Goal: Task Accomplishment & Management: Complete application form

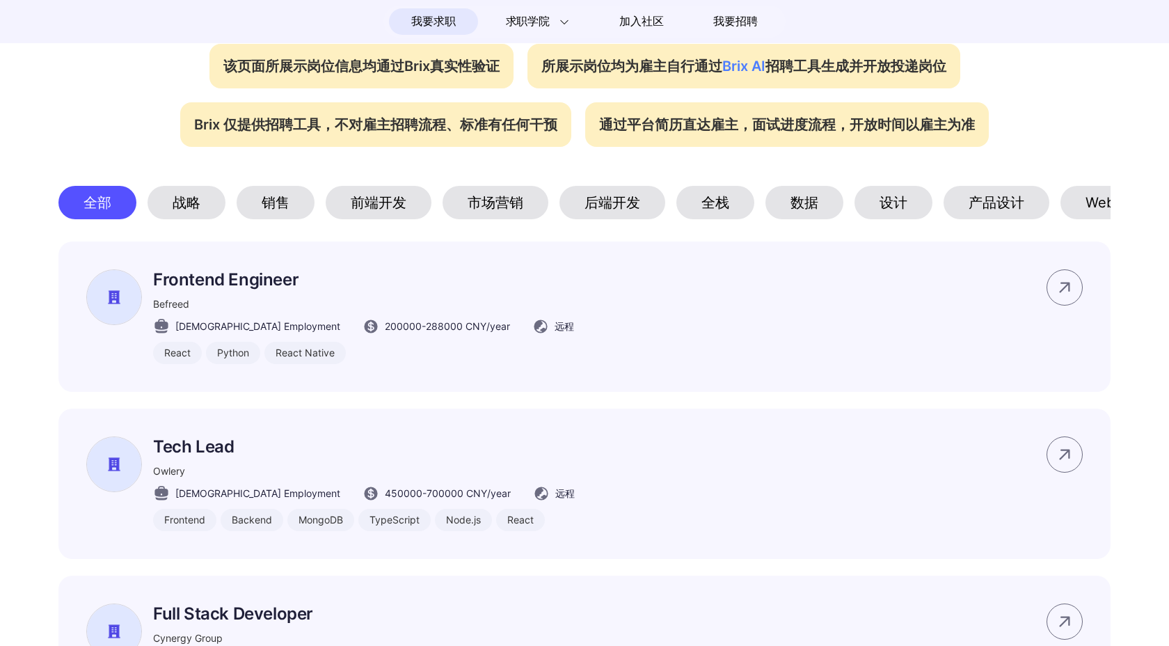
scroll to position [594, 0]
click at [355, 198] on div "前端开发" at bounding box center [379, 200] width 106 height 33
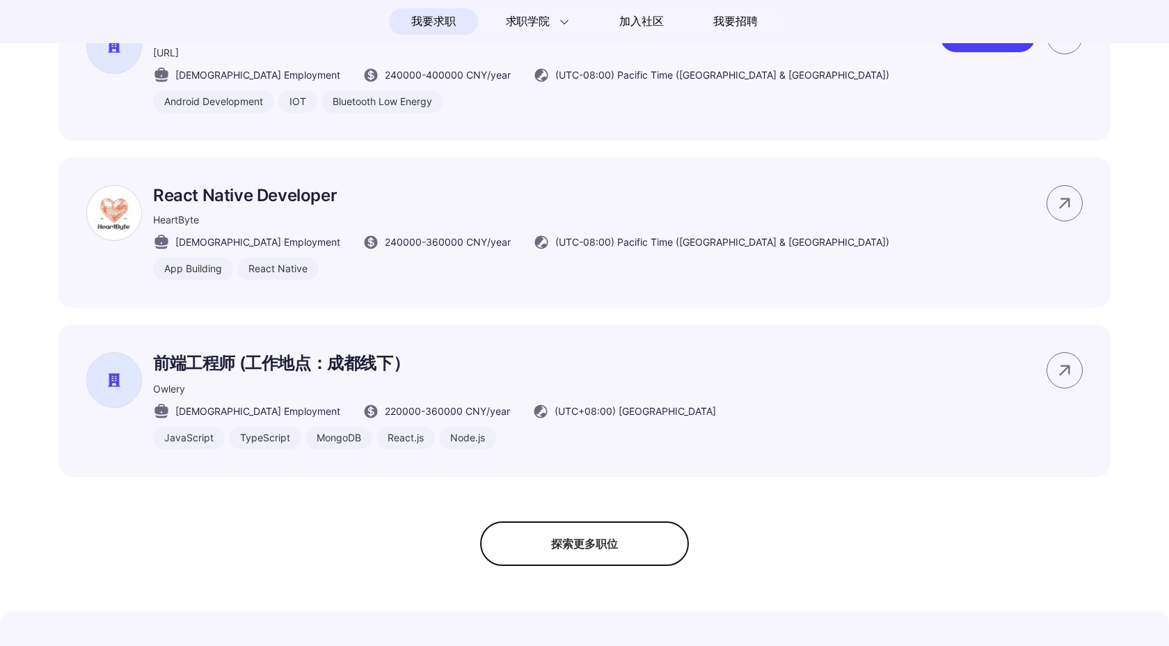
scroll to position [985, 0]
click at [598, 558] on div "探索更多职位" at bounding box center [584, 543] width 209 height 45
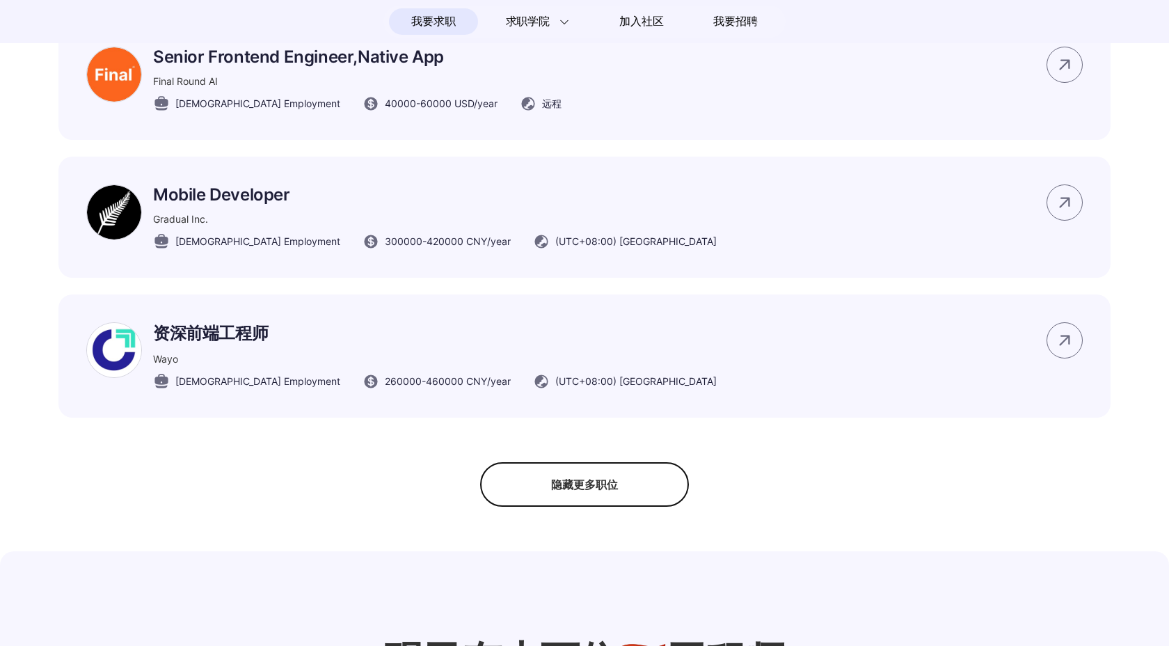
scroll to position [1769, 0]
click at [576, 486] on div "隐藏更多职位" at bounding box center [584, 483] width 209 height 45
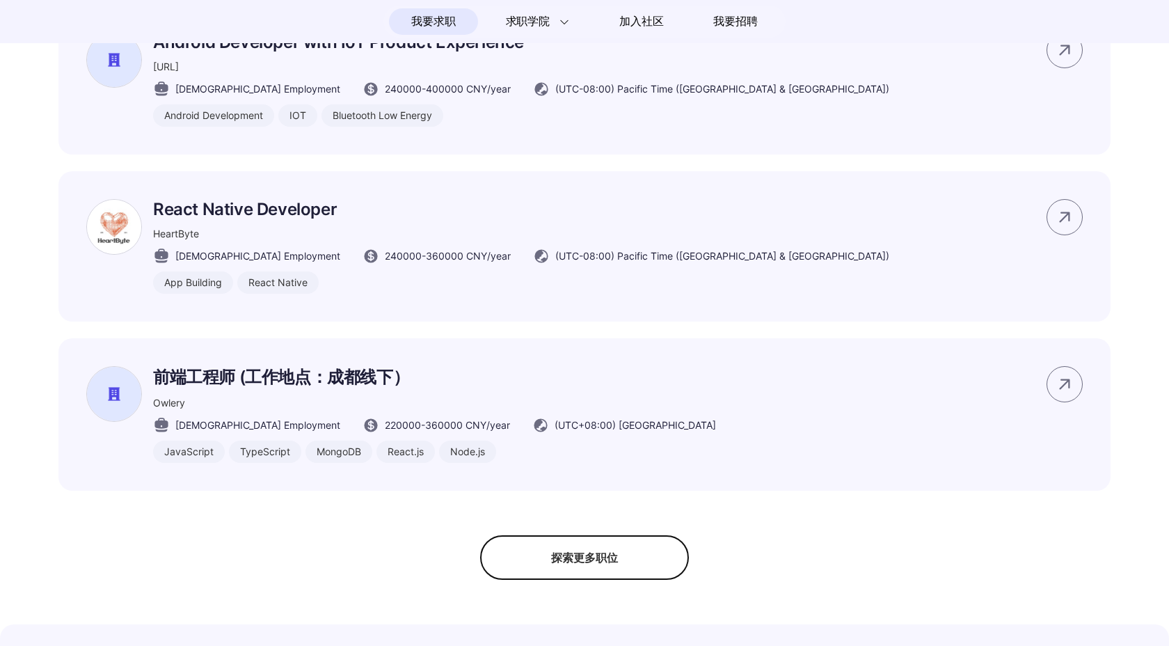
scroll to position [973, 0]
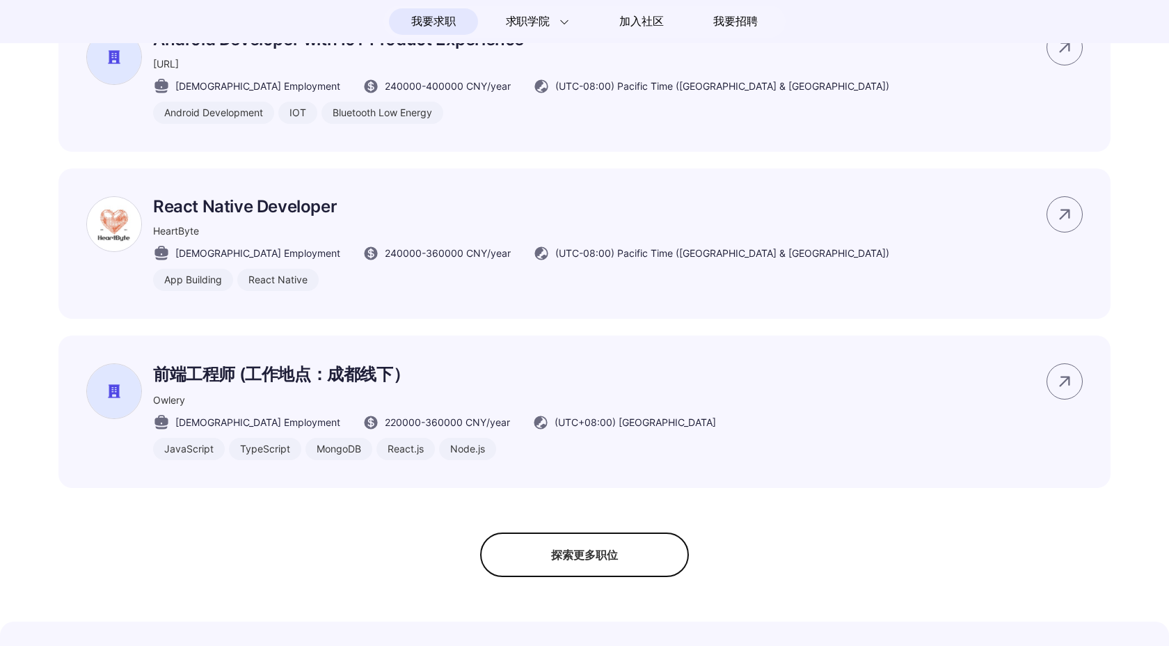
click at [585, 567] on div "探索更多职位" at bounding box center [584, 554] width 209 height 45
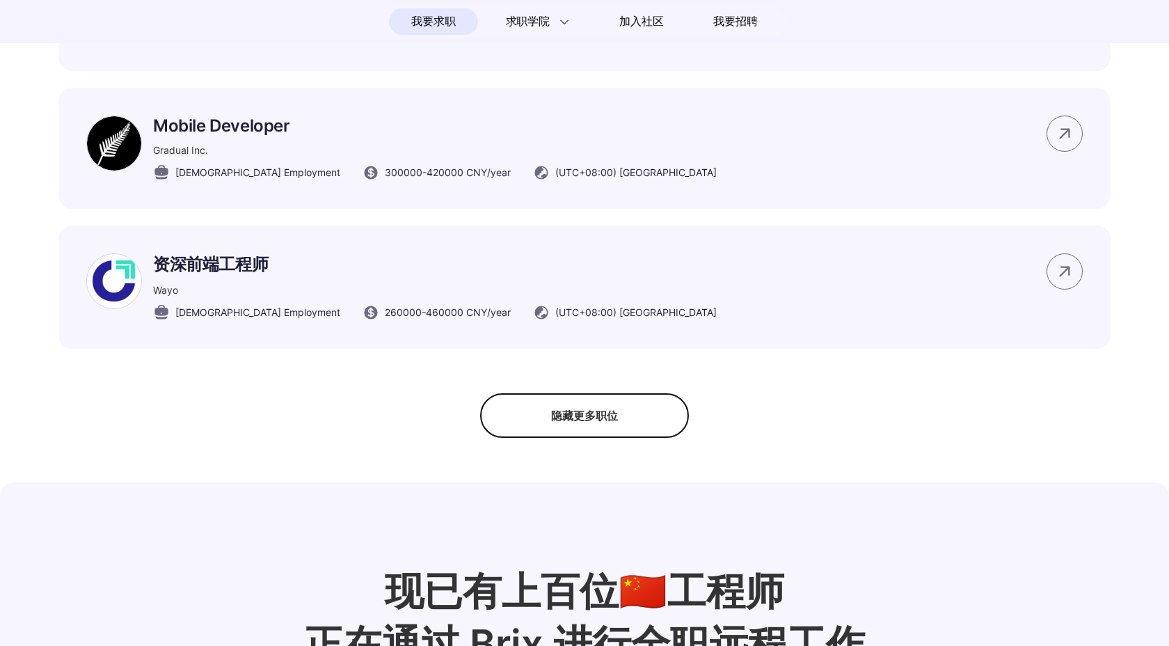
scroll to position [1847, 0]
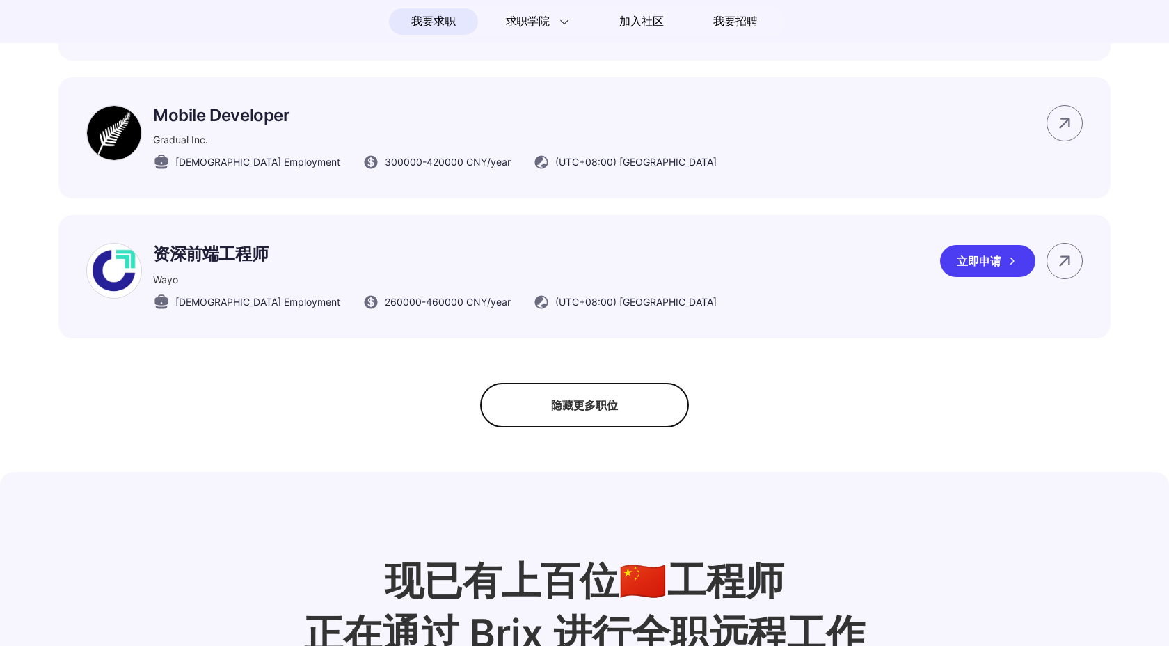
click at [990, 271] on div "立即申请" at bounding box center [987, 261] width 95 height 32
